Goal: Check status: Check status

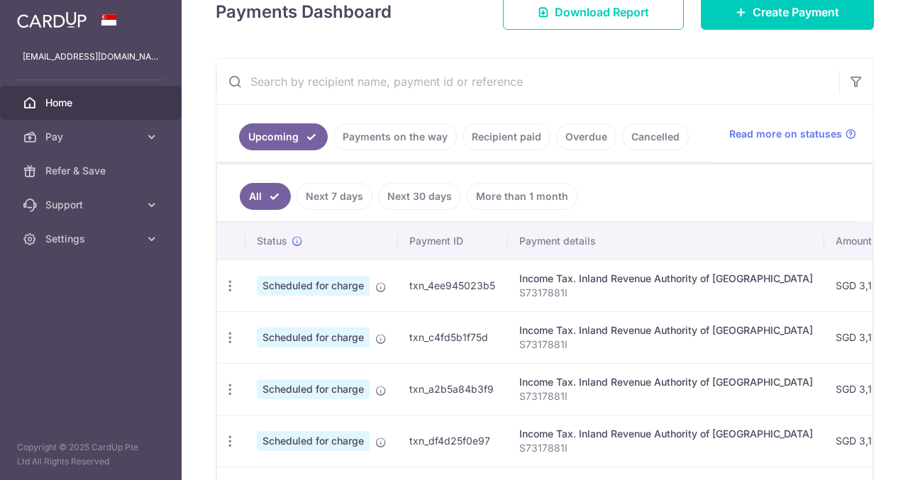
scroll to position [269, 0]
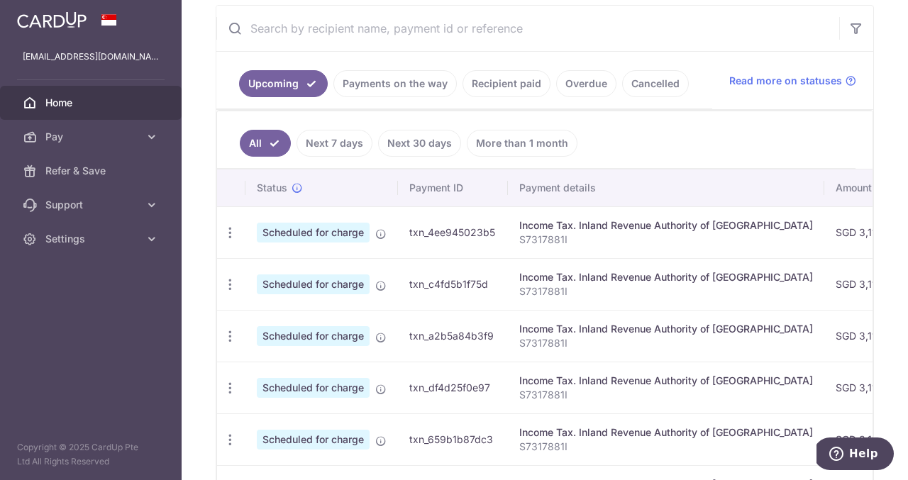
click at [491, 79] on link "Recipient paid" at bounding box center [506, 83] width 88 height 27
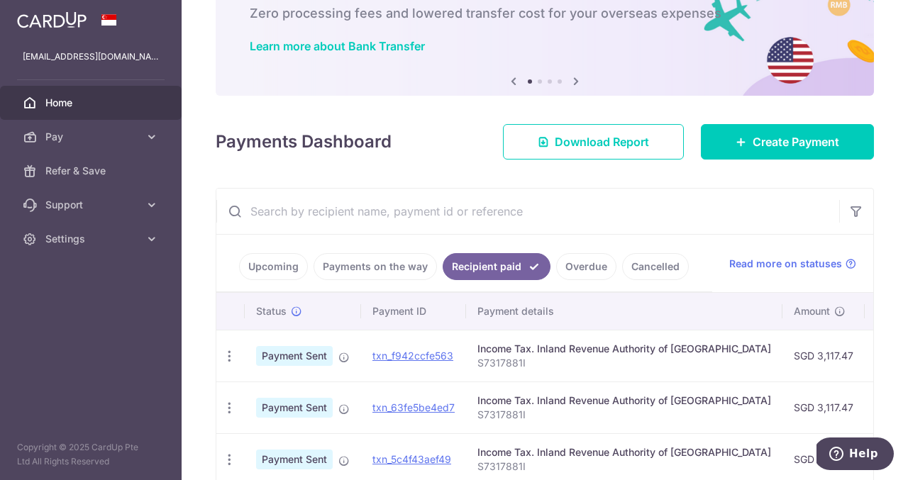
scroll to position [160, 0]
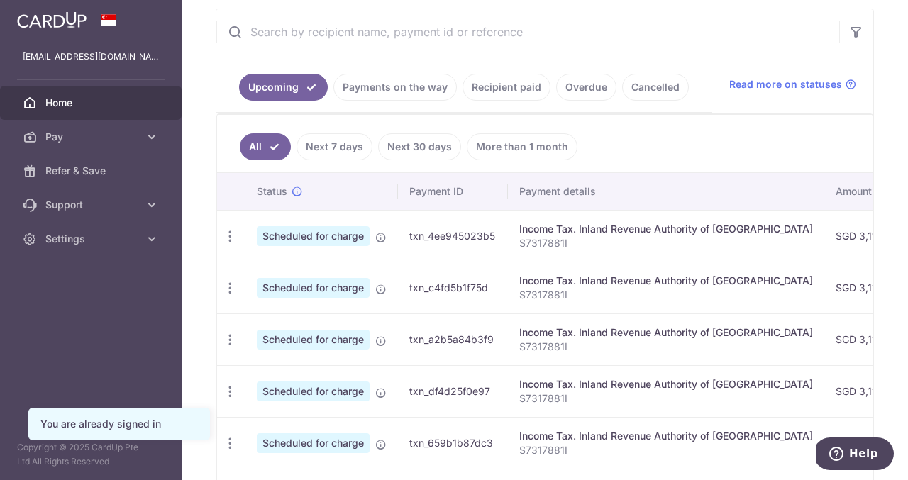
scroll to position [168, 0]
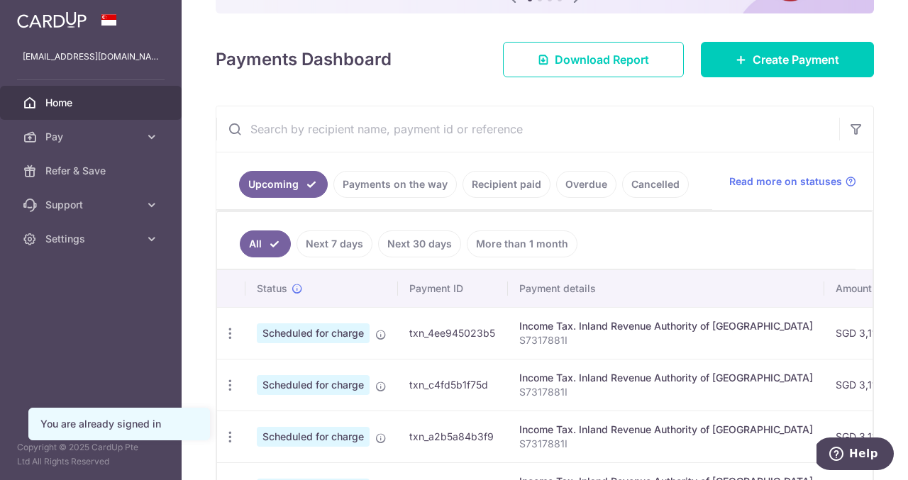
click at [510, 186] on link "Recipient paid" at bounding box center [506, 184] width 88 height 27
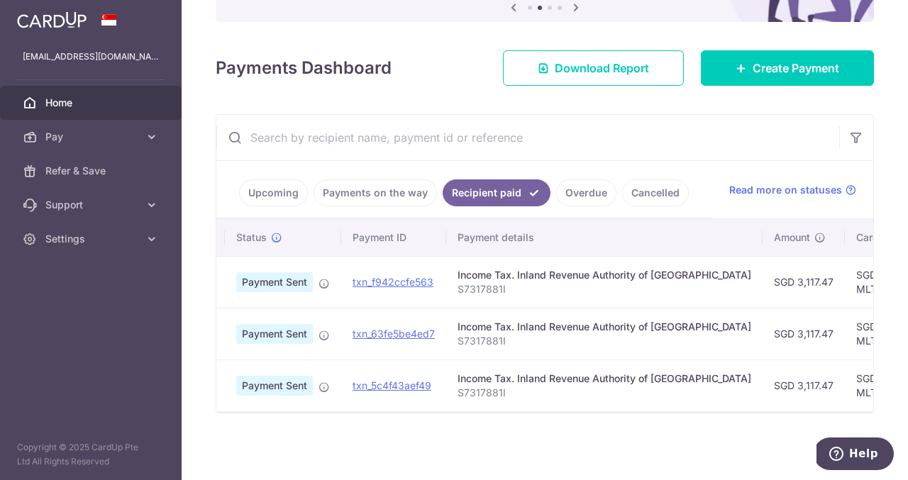
scroll to position [0, 17]
